Goal: Ask a question

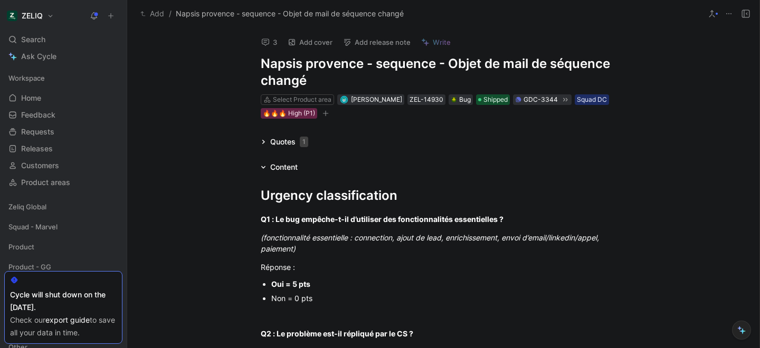
click at [266, 38] on icon at bounding box center [265, 42] width 8 height 8
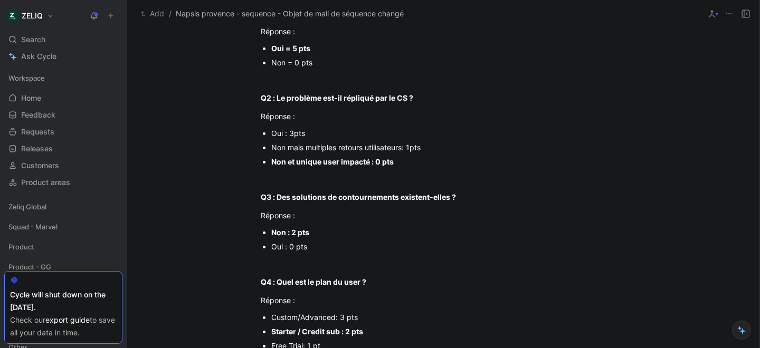
scroll to position [217, 0]
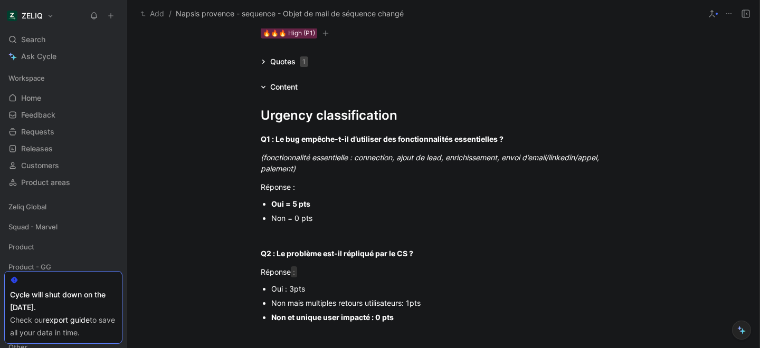
scroll to position [1, 0]
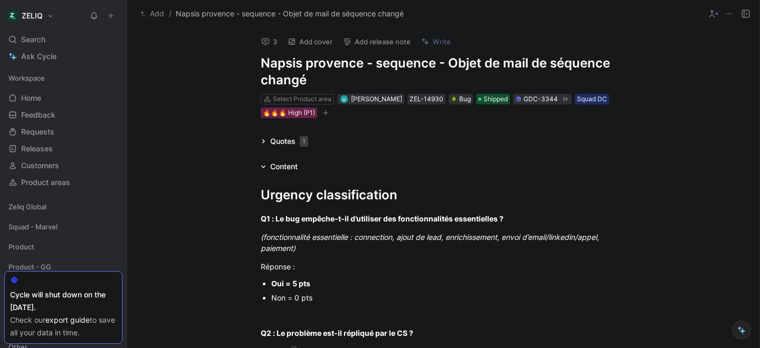
click at [262, 143] on icon at bounding box center [263, 141] width 5 height 5
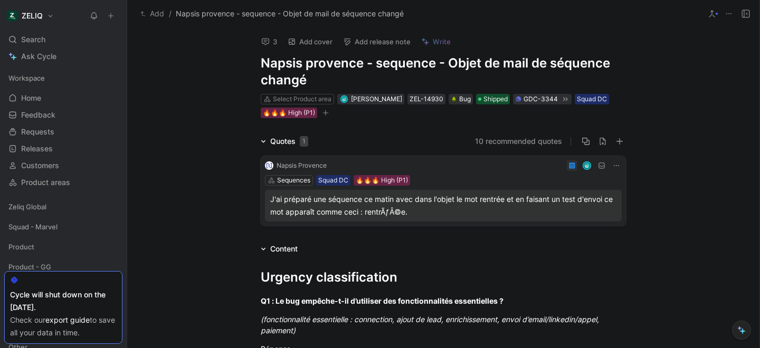
click at [265, 140] on icon at bounding box center [263, 141] width 5 height 5
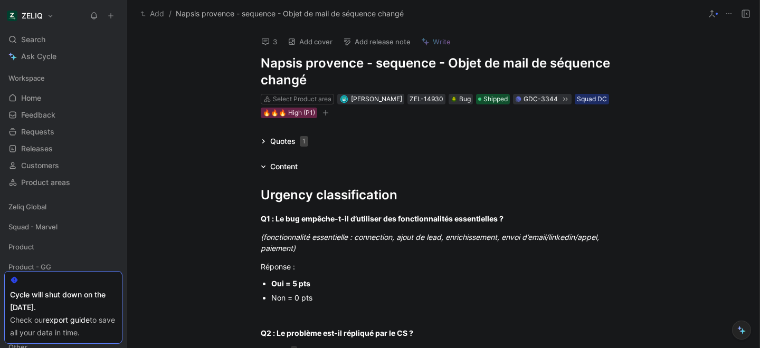
click at [270, 36] on button "3" at bounding box center [268, 41] width 25 height 15
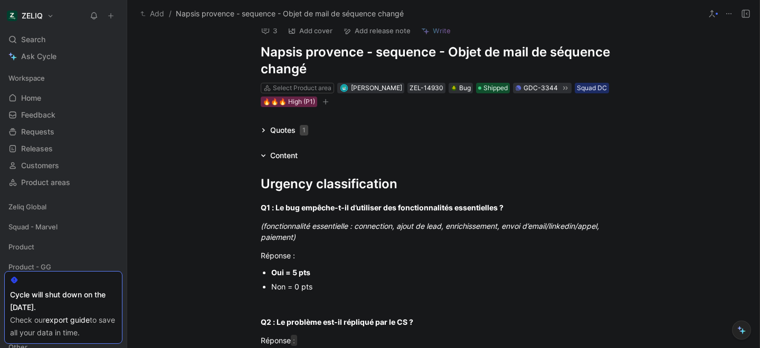
click at [269, 35] on button "3" at bounding box center [268, 30] width 25 height 15
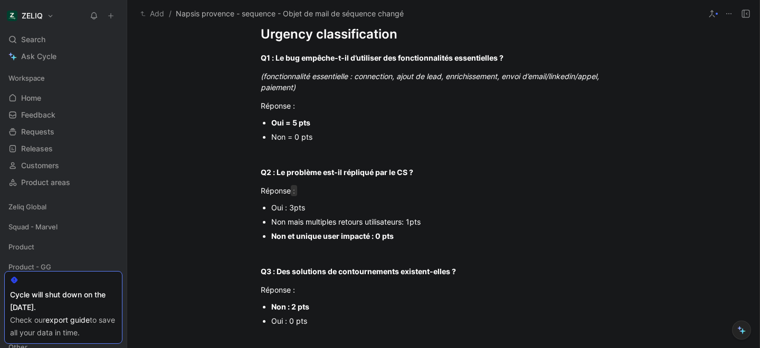
scroll to position [0, 0]
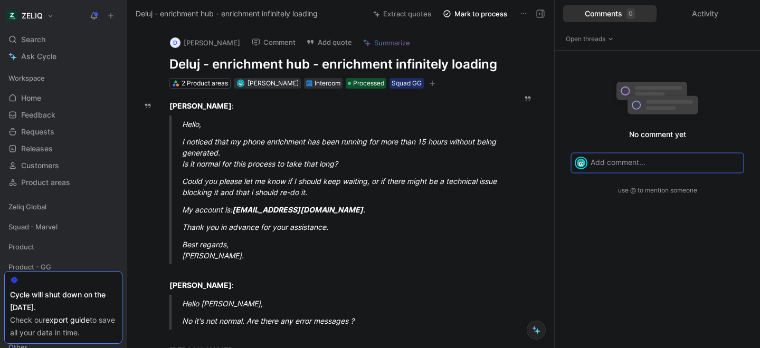
click at [269, 71] on h1 "Deluj - enrichment hub - enrichment infinitely loading" at bounding box center [335, 64] width 332 height 17
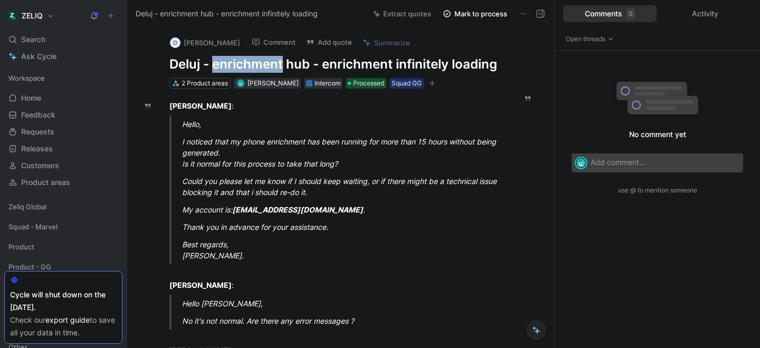
click at [269, 71] on h1 "Deluj - enrichment hub - enrichment infinitely loading" at bounding box center [335, 64] width 332 height 17
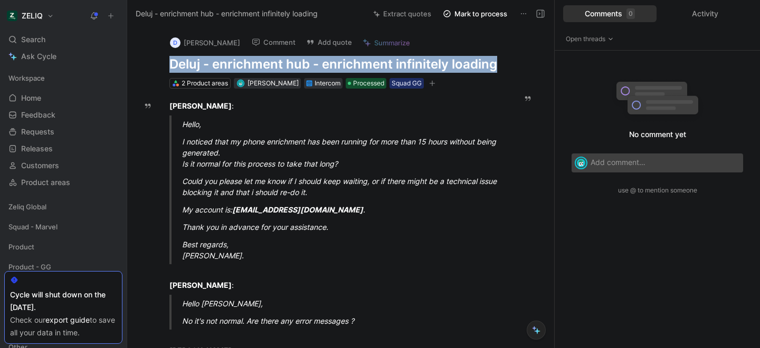
click at [269, 71] on h1 "Deluj - enrichment hub - enrichment infinitely loading" at bounding box center [335, 64] width 332 height 17
click at [98, 16] on button at bounding box center [94, 15] width 15 height 15
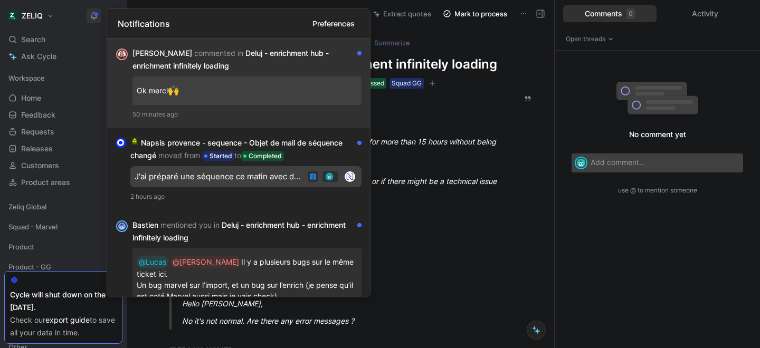
click at [254, 66] on div "Camille commented in Deluj - enrichment hub - enrichment infinitely loading" at bounding box center [242, 59] width 221 height 25
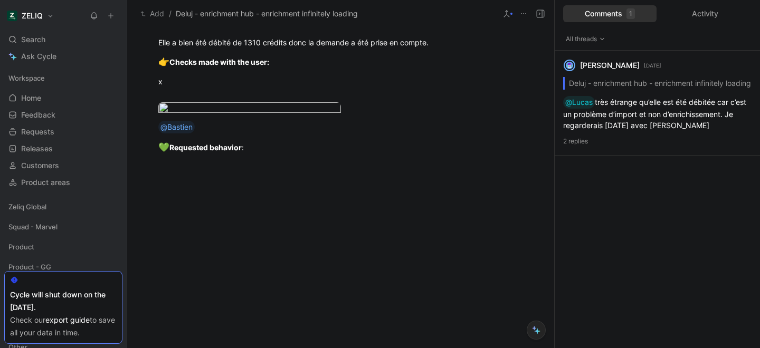
scroll to position [1019, 0]
click at [234, 255] on body "ZELIQ Search ⌘ K Ask Cycle Workspace Home G then H Feedback G then F Requests G…" at bounding box center [380, 174] width 760 height 348
click at [562, 348] on div at bounding box center [380, 348] width 760 height 0
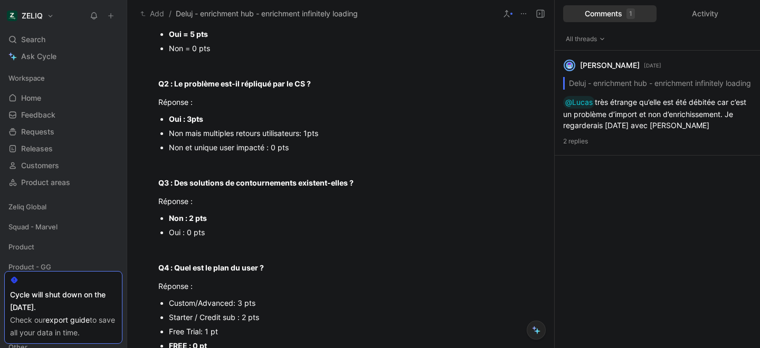
scroll to position [0, 0]
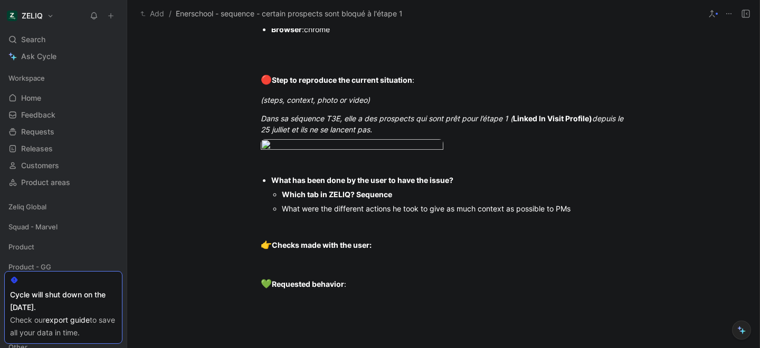
scroll to position [772, 0]
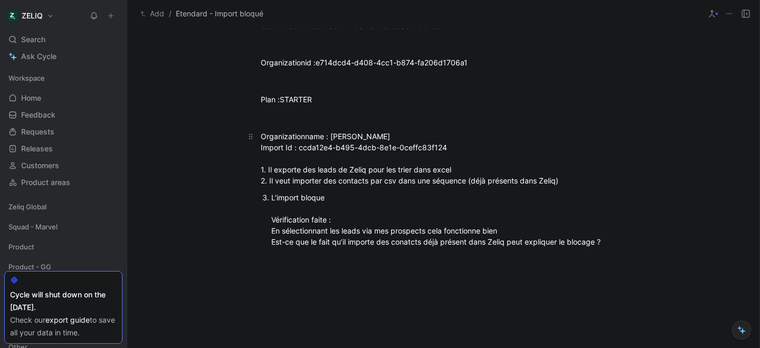
scroll to position [822, 0]
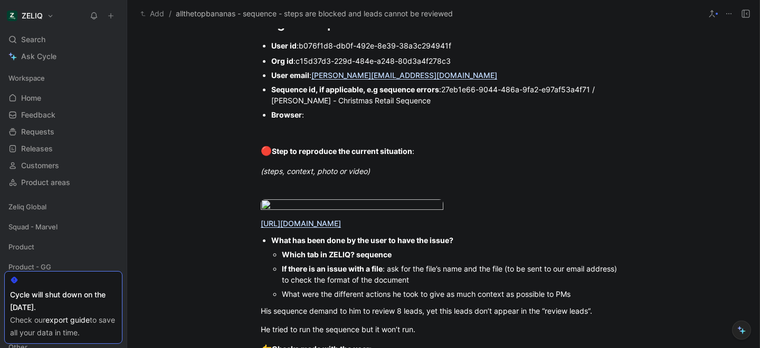
scroll to position [722, 0]
click at [340, 214] on body "ZELIQ Search ⌘ K Ask Cycle Workspace Home G then H Feedback G then F Requests G…" at bounding box center [380, 174] width 760 height 348
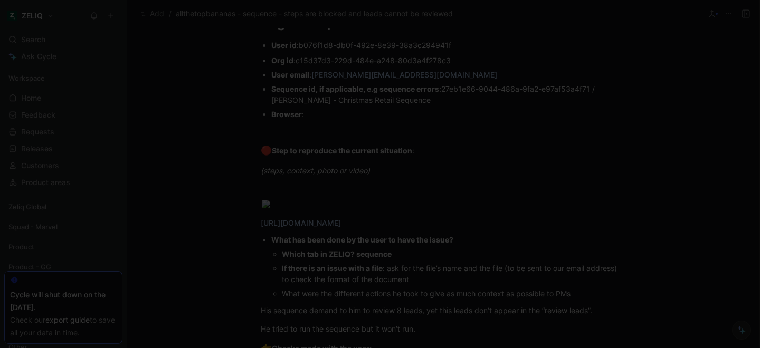
click at [203, 348] on div at bounding box center [380, 348] width 760 height 0
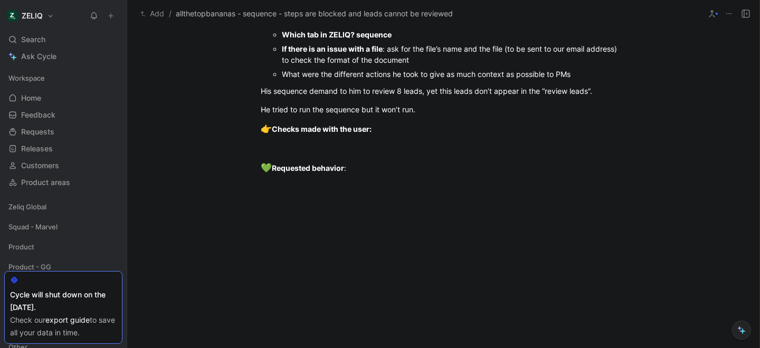
scroll to position [945, 0]
